Goal: Transaction & Acquisition: Purchase product/service

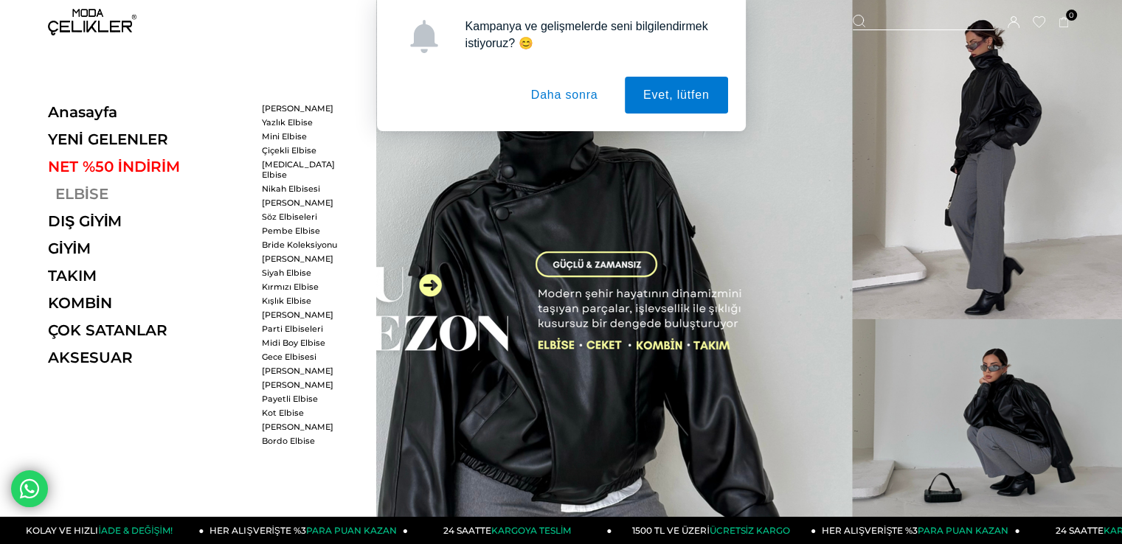
click at [96, 189] on link "ELBİSE" at bounding box center [149, 194] width 203 height 18
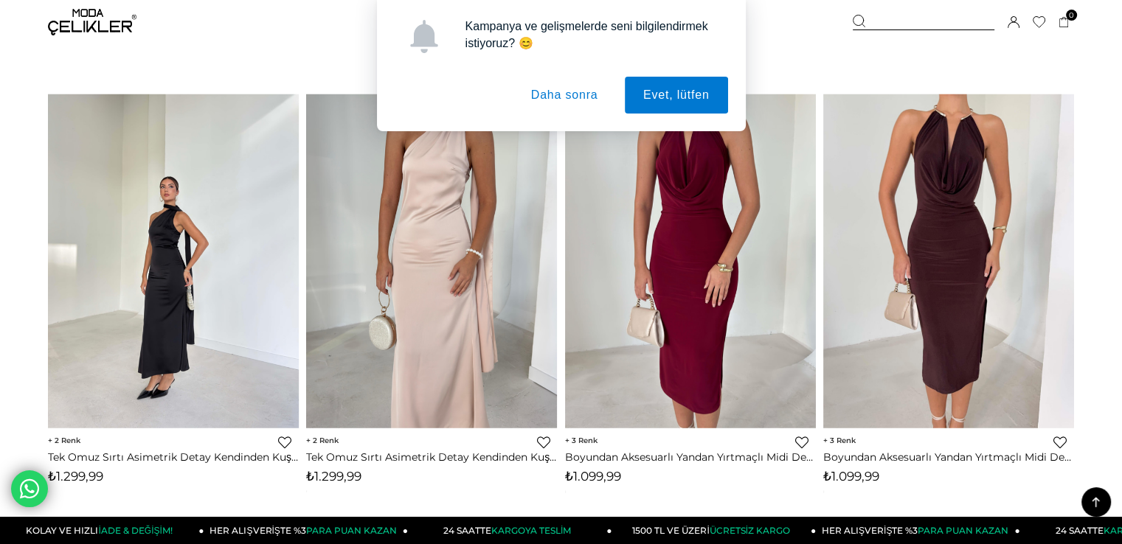
scroll to position [3687, 0]
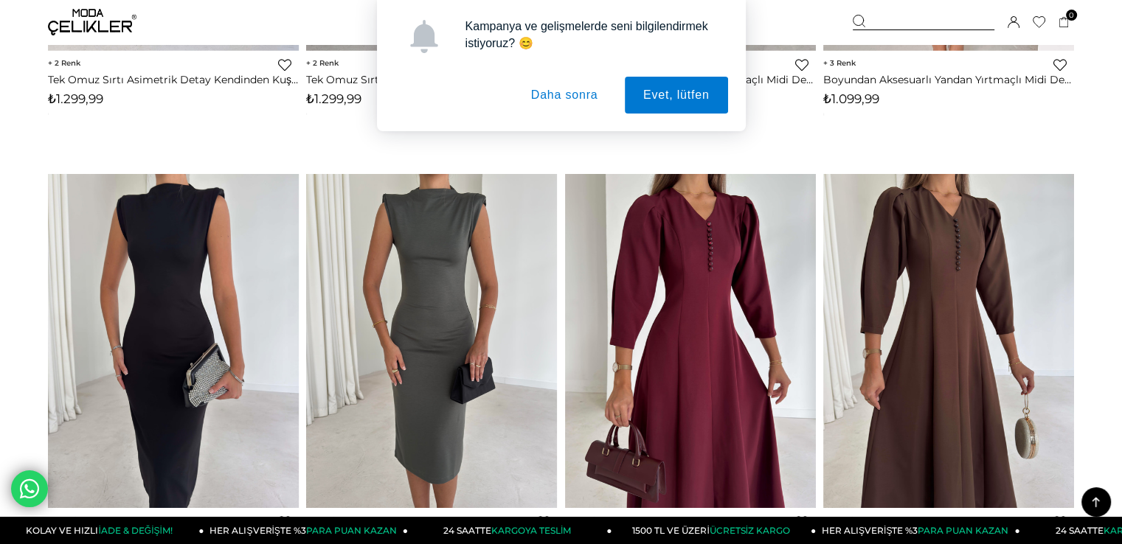
click at [592, 95] on button "Daha sonra" at bounding box center [564, 95] width 104 height 37
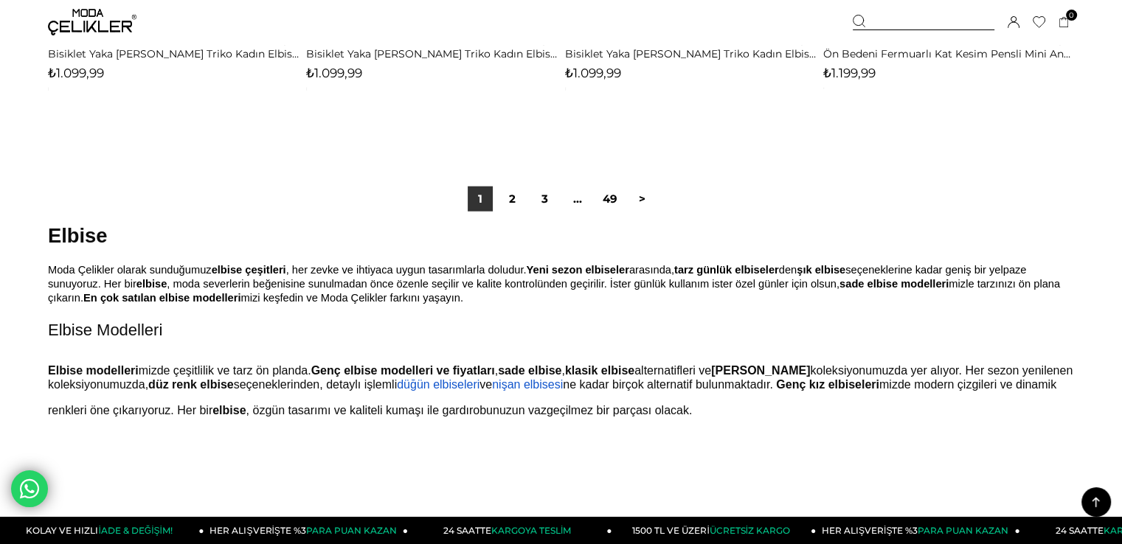
scroll to position [9217, 0]
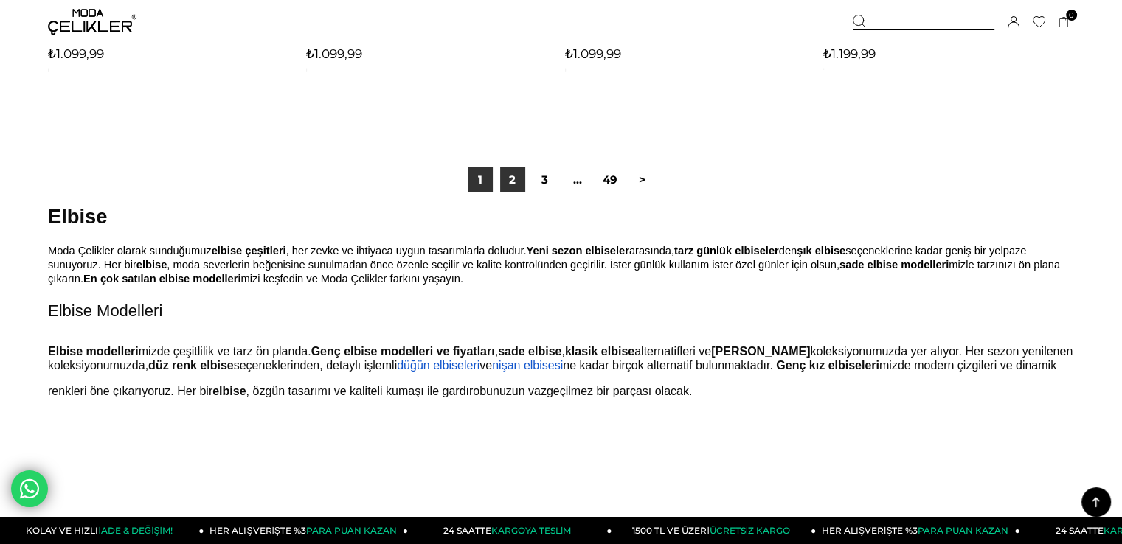
click at [513, 181] on link "2" at bounding box center [512, 179] width 25 height 25
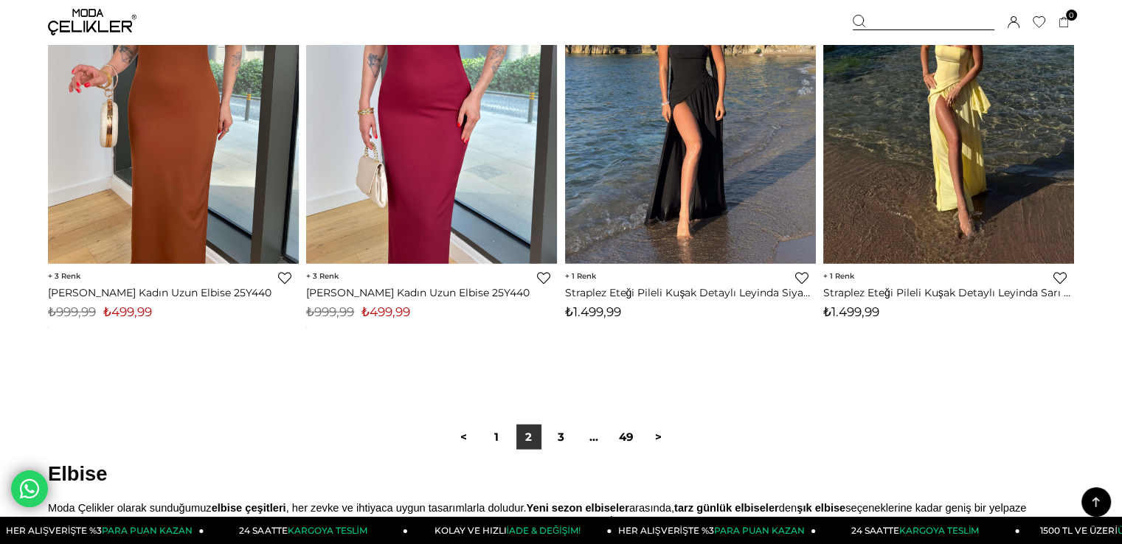
scroll to position [9144, 0]
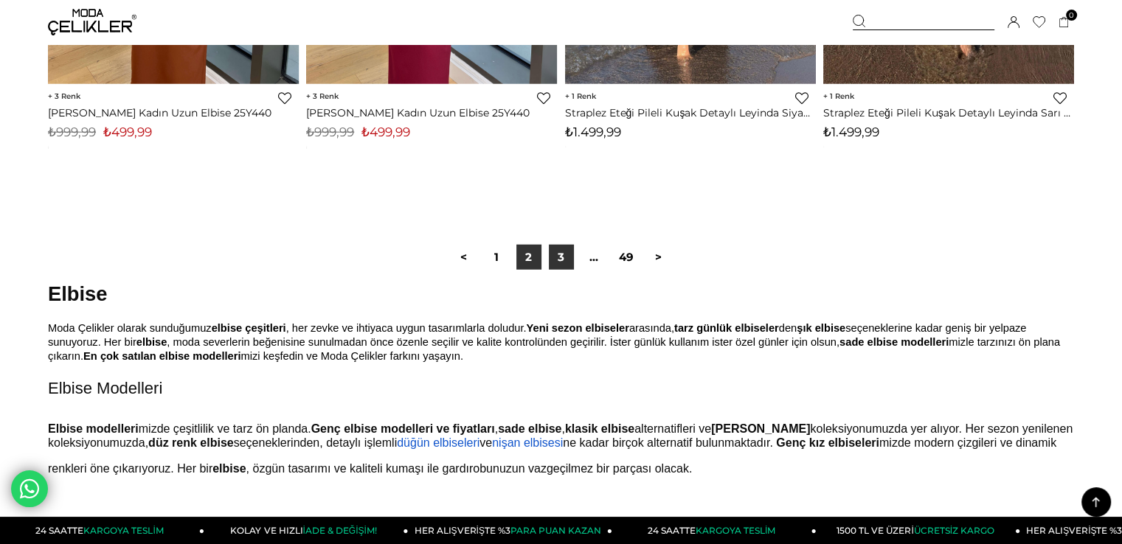
click at [557, 254] on link "3" at bounding box center [561, 257] width 25 height 25
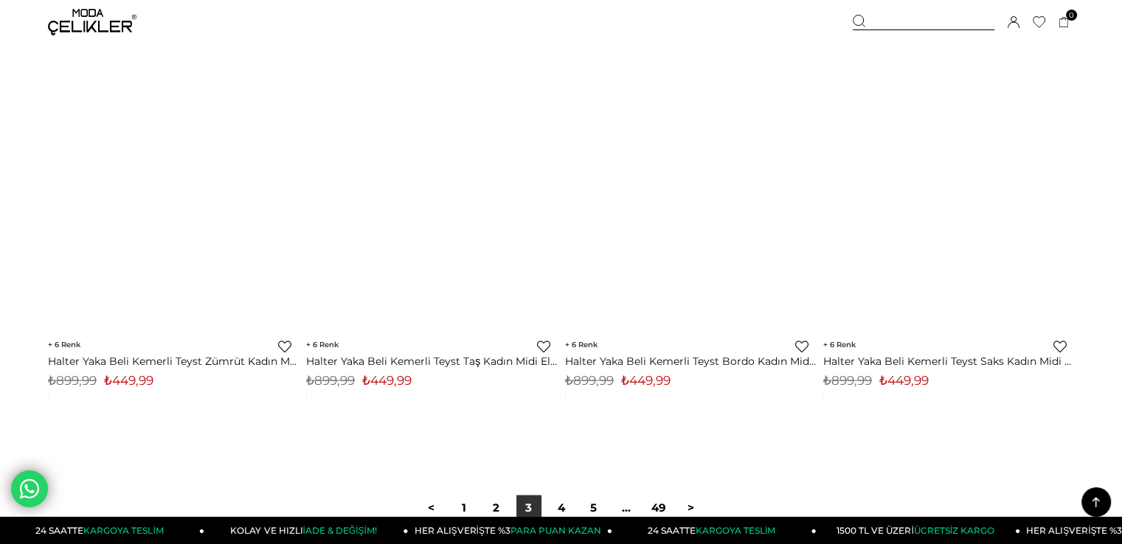
scroll to position [9070, 0]
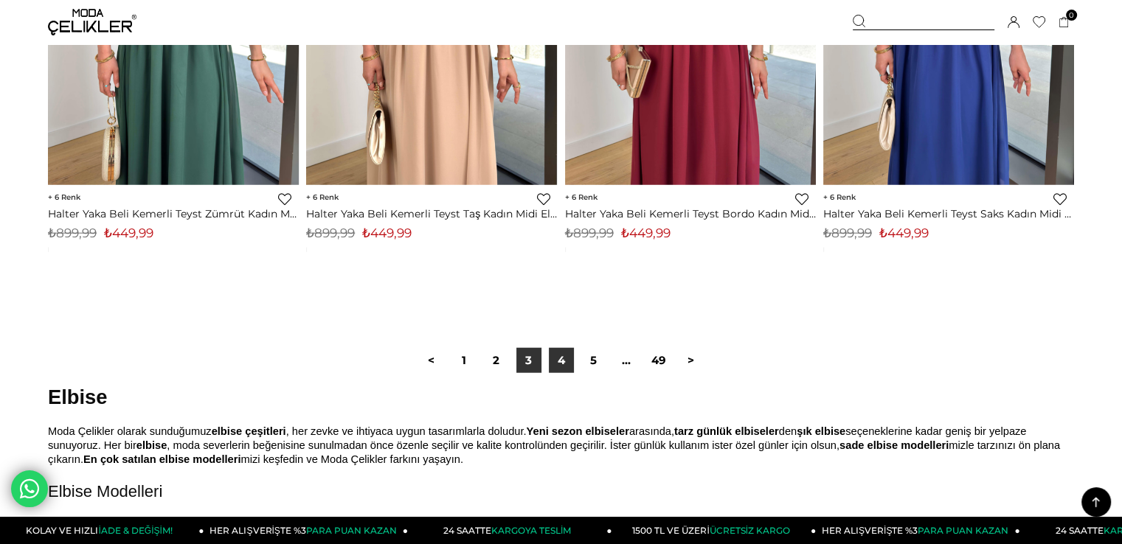
click at [562, 364] on link "4" at bounding box center [561, 360] width 25 height 25
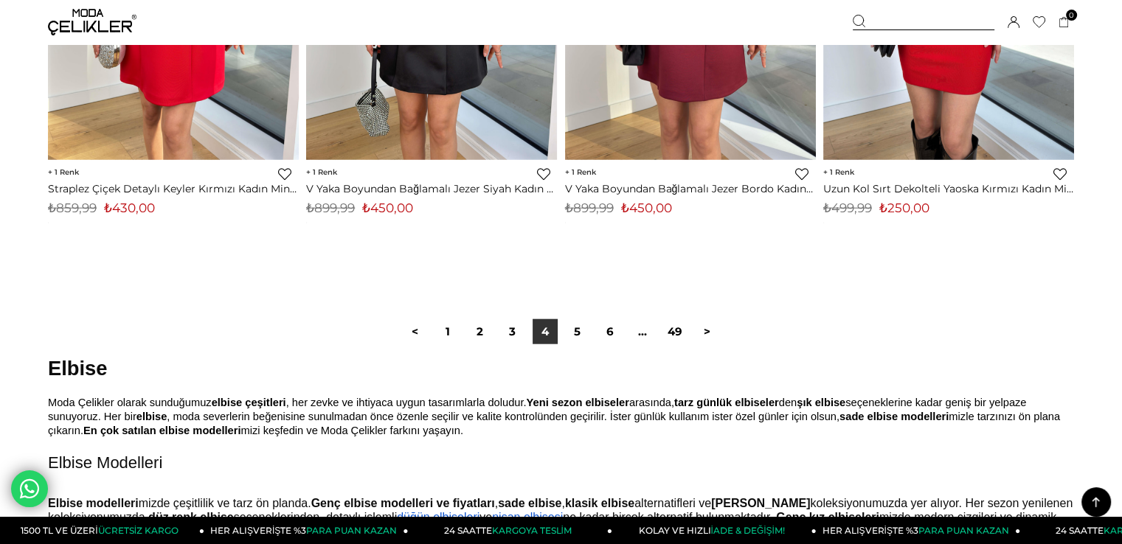
scroll to position [9291, 0]
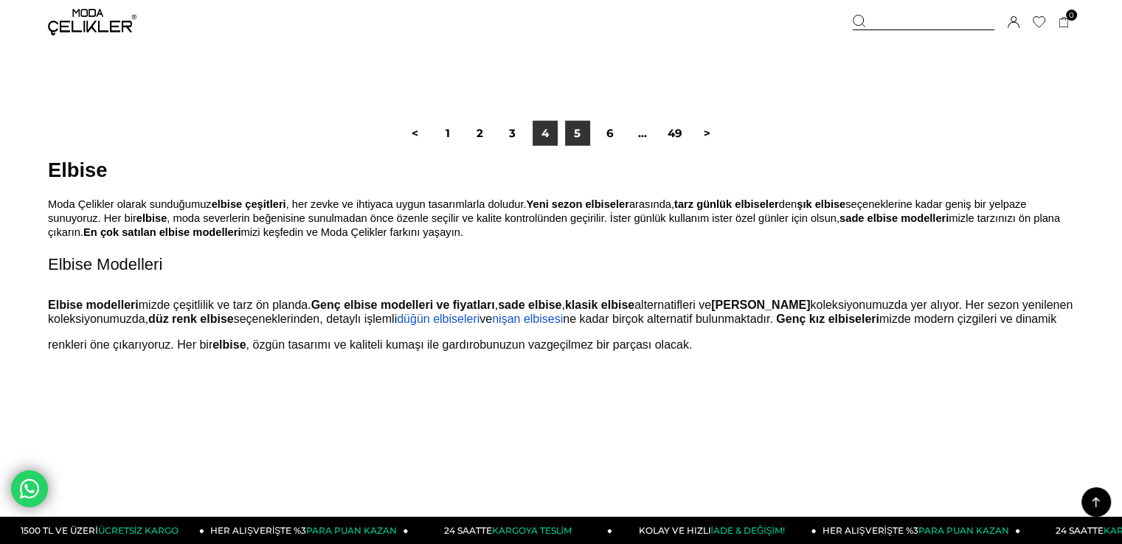
click at [571, 134] on link "5" at bounding box center [577, 133] width 25 height 25
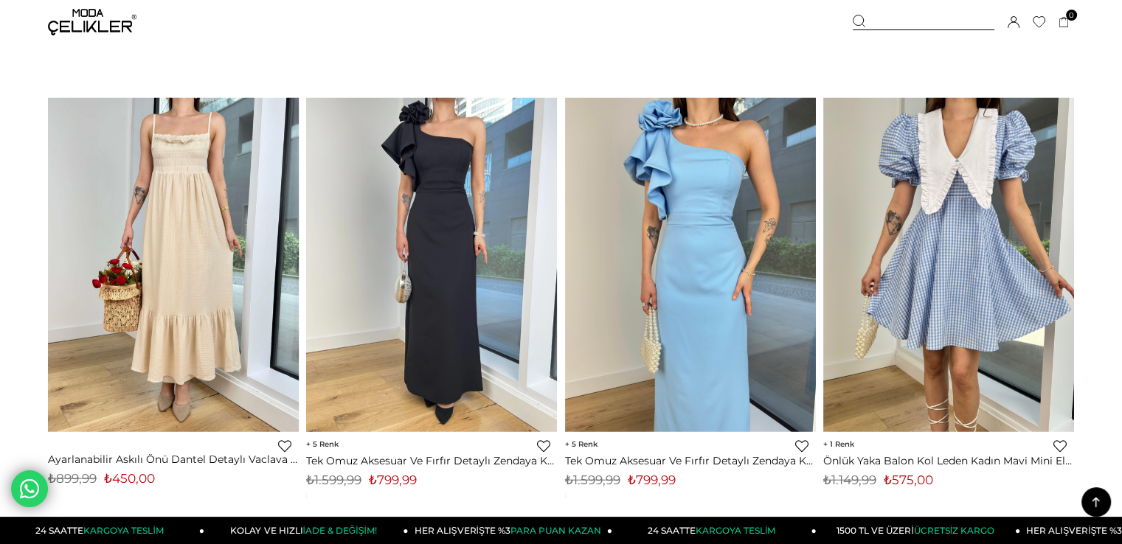
scroll to position [9291, 0]
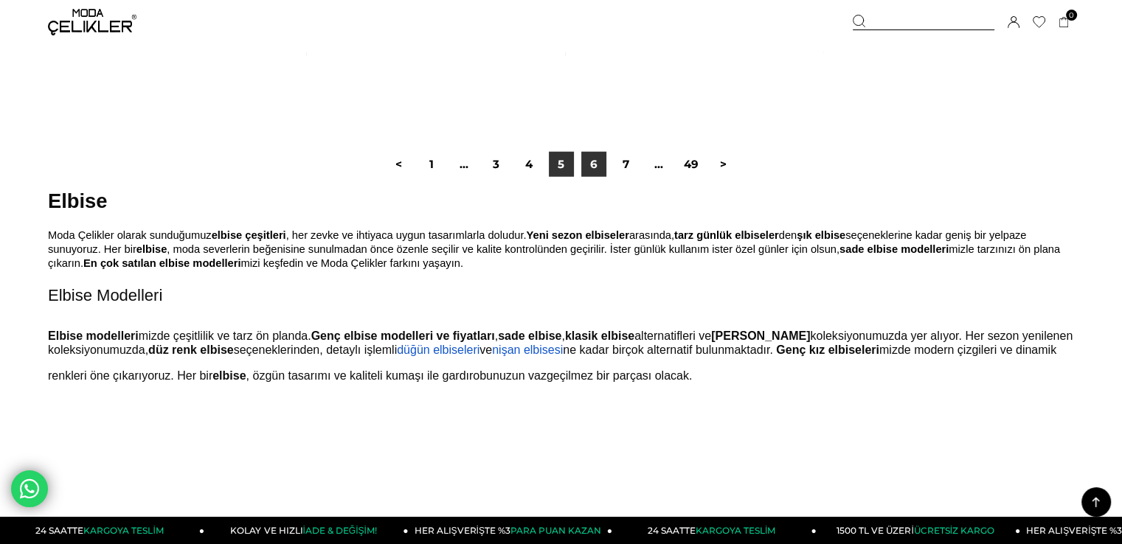
click at [588, 163] on link "6" at bounding box center [593, 164] width 25 height 25
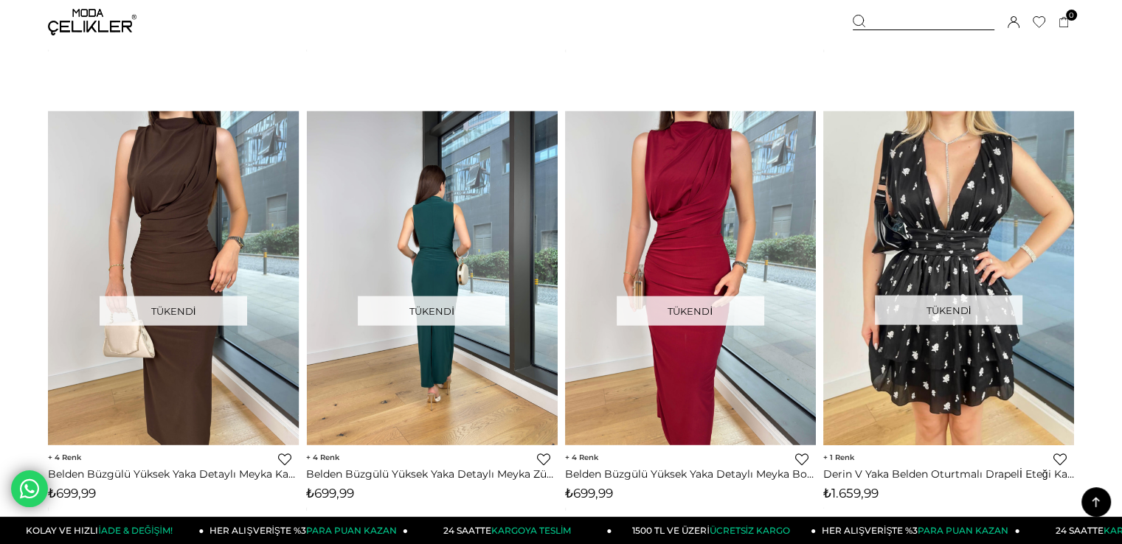
scroll to position [8849, 0]
